Goal: Check status: Check status

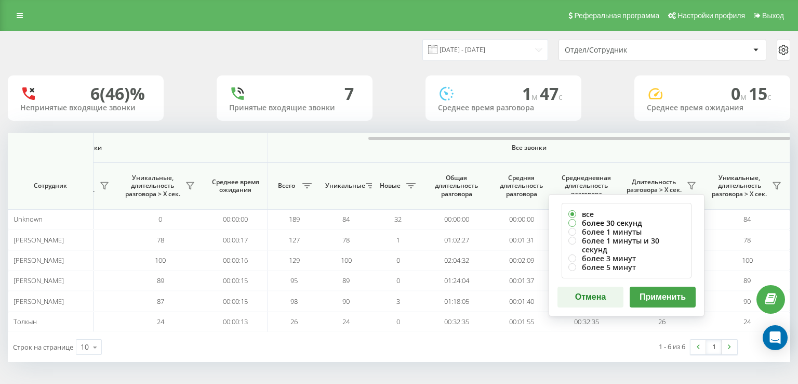
click at [596, 221] on label "более 30 секунд" at bounding box center [627, 222] width 116 height 9
radio input "true"
click at [672, 287] on button "Применить" at bounding box center [663, 296] width 66 height 21
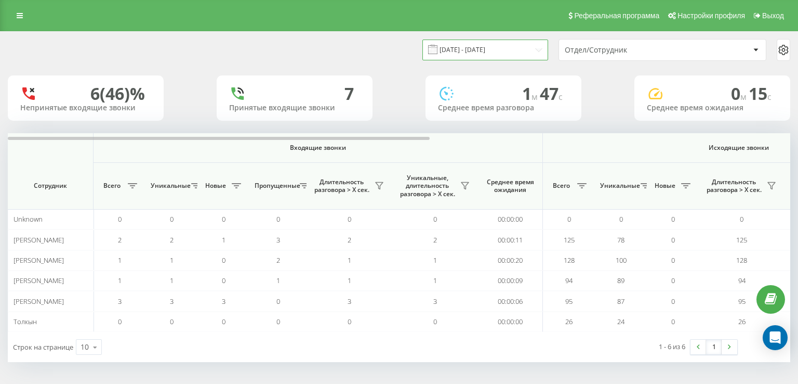
click at [465, 50] on input "[DATE] - [DATE]" at bounding box center [486, 50] width 126 height 20
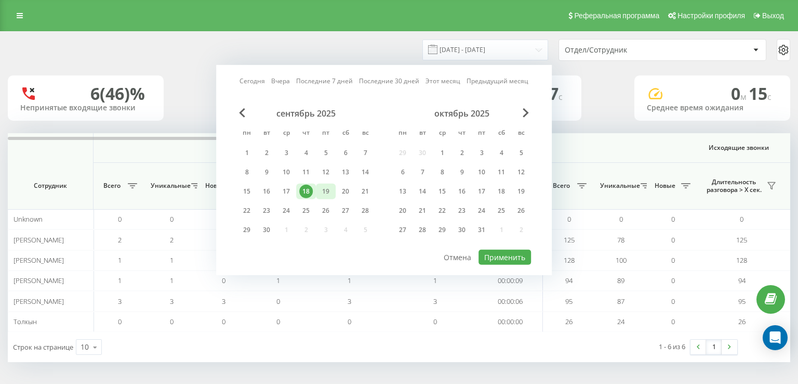
click at [328, 191] on div "19" at bounding box center [326, 192] width 14 height 14
click at [498, 250] on button "Применить" at bounding box center [505, 257] width 53 height 15
type input "[DATE] - [DATE]"
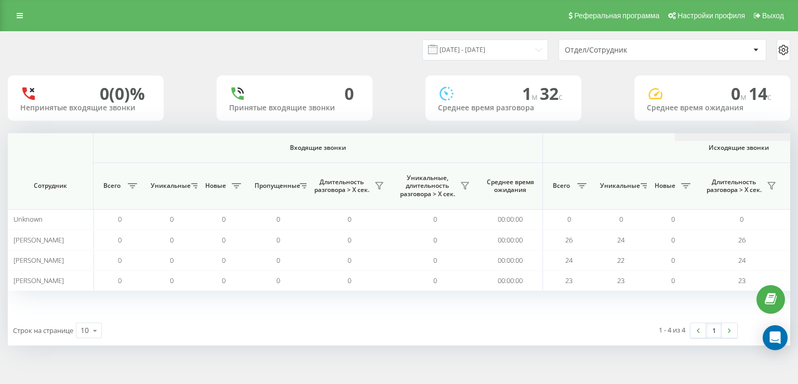
scroll to position [0, 667]
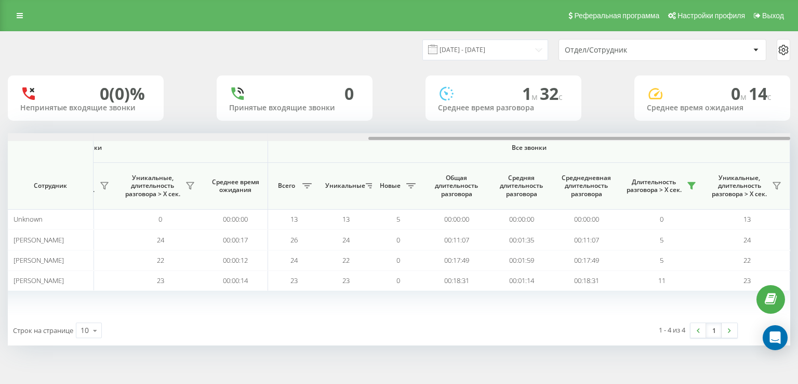
click at [684, 140] on div at bounding box center [399, 137] width 783 height 8
